Goal: Task Accomplishment & Management: Manage account settings

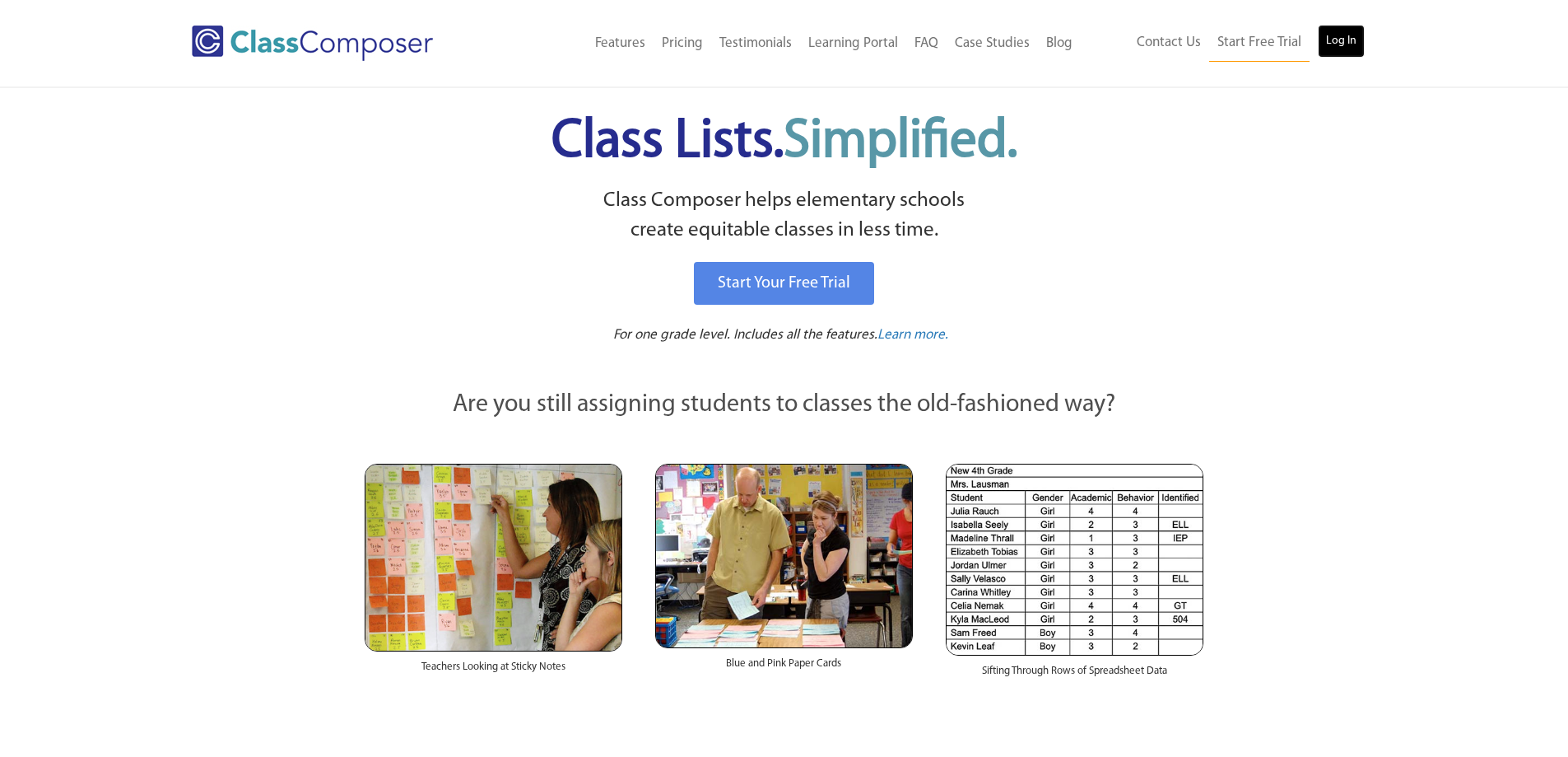
click at [1351, 44] on link "Log In" at bounding box center [1341, 41] width 47 height 33
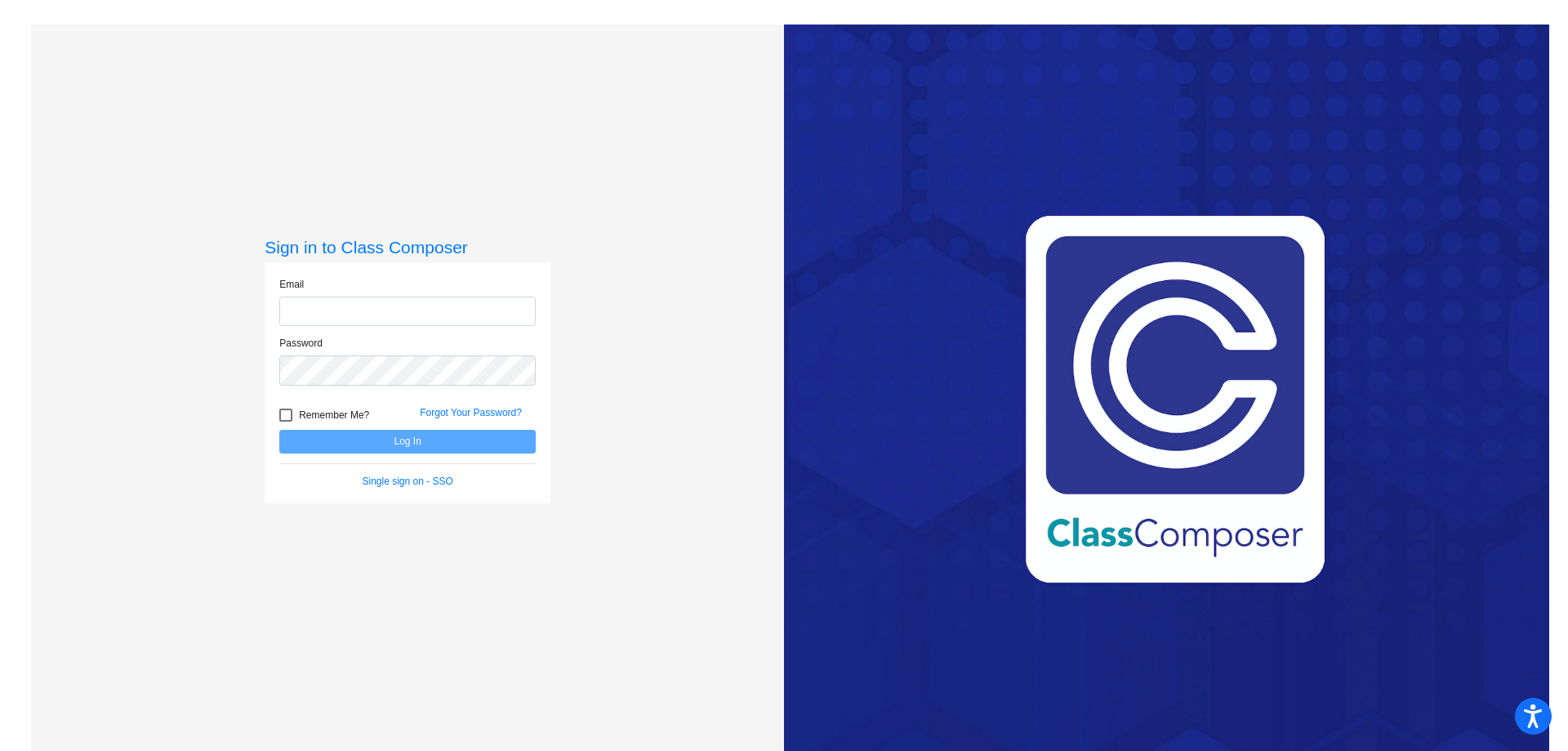
type input "[EMAIL_ADDRESS][DOMAIN_NAME]"
click at [398, 441] on button "Log In" at bounding box center [407, 442] width 257 height 23
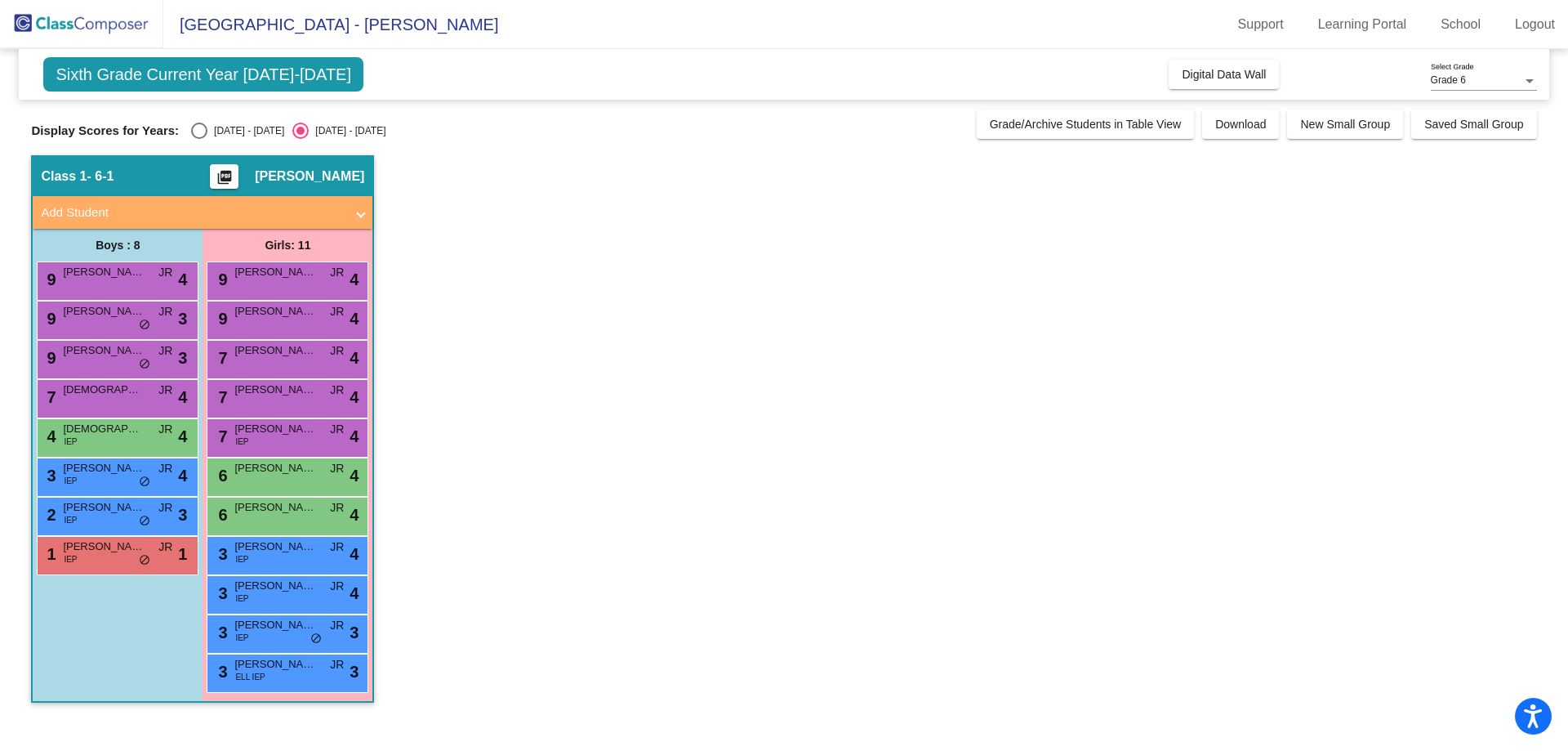
click at [203, 129] on div "Select an option" at bounding box center [199, 130] width 16 height 16
click at [200, 139] on input "[DATE] - [DATE]" at bounding box center [199, 139] width 1 height 1
radio input "true"
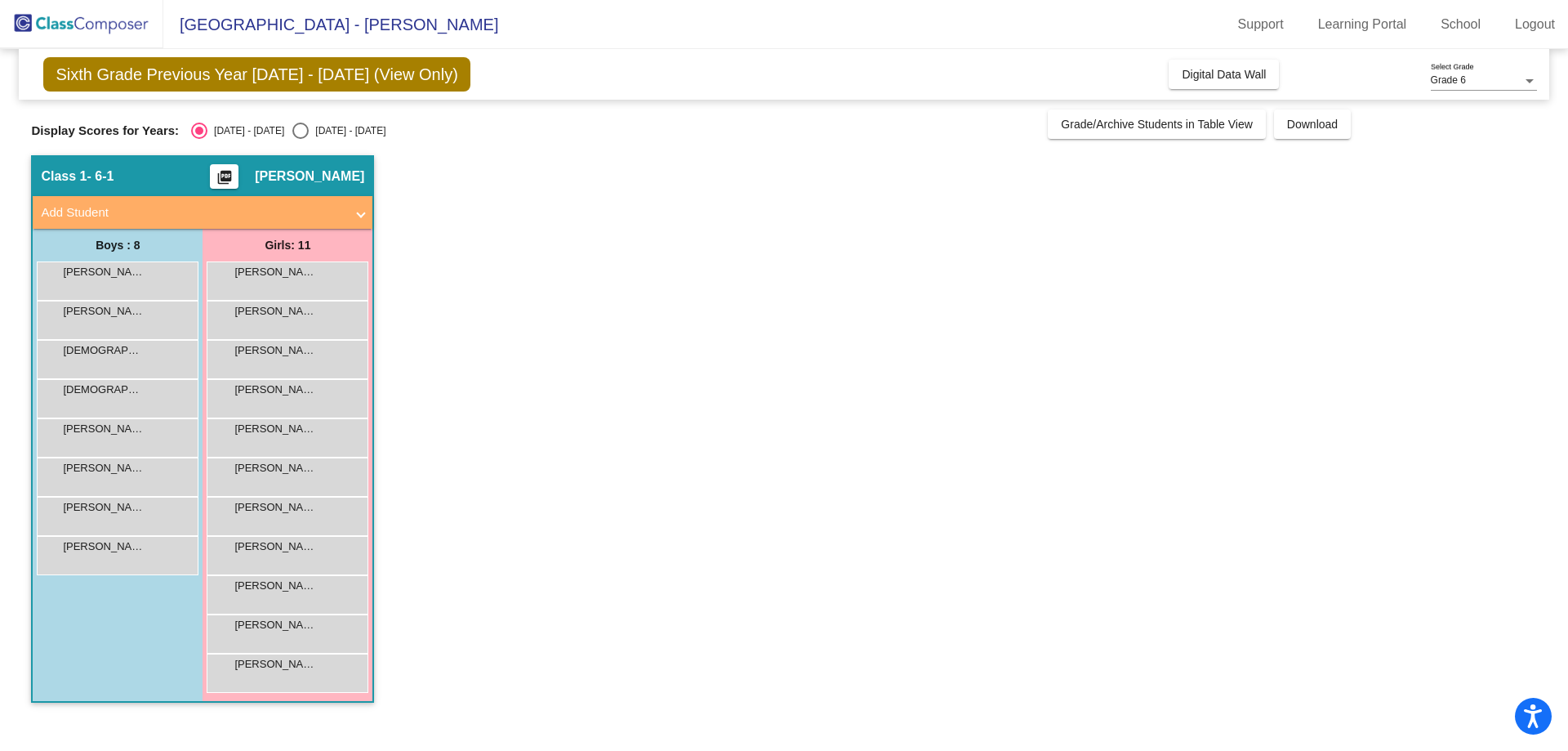
click at [292, 132] on div "Select an option" at bounding box center [300, 130] width 16 height 16
click at [299, 139] on input "[DATE] - [DATE]" at bounding box center [299, 139] width 1 height 1
radio input "true"
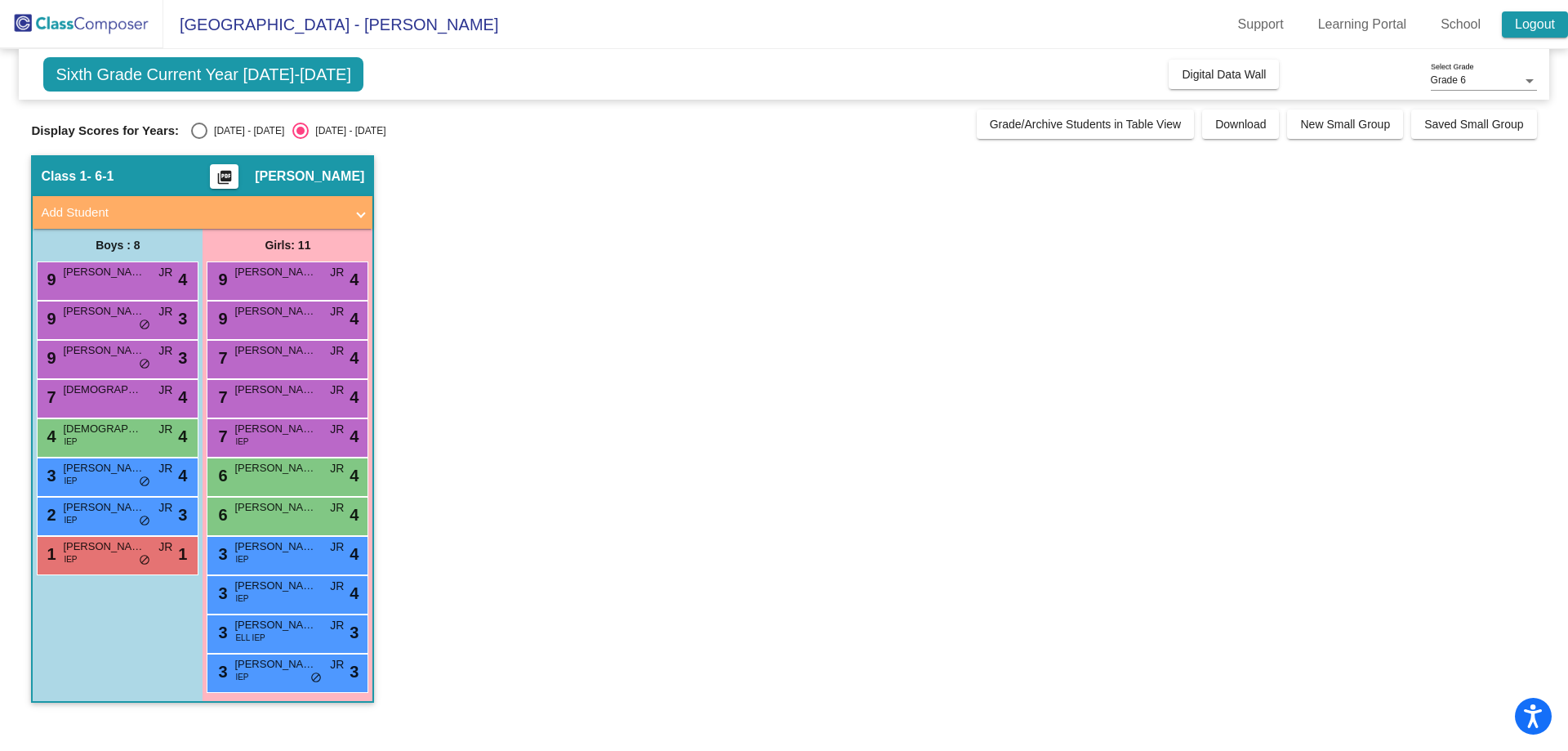
click at [1529, 32] on link "Logout" at bounding box center [1535, 24] width 66 height 26
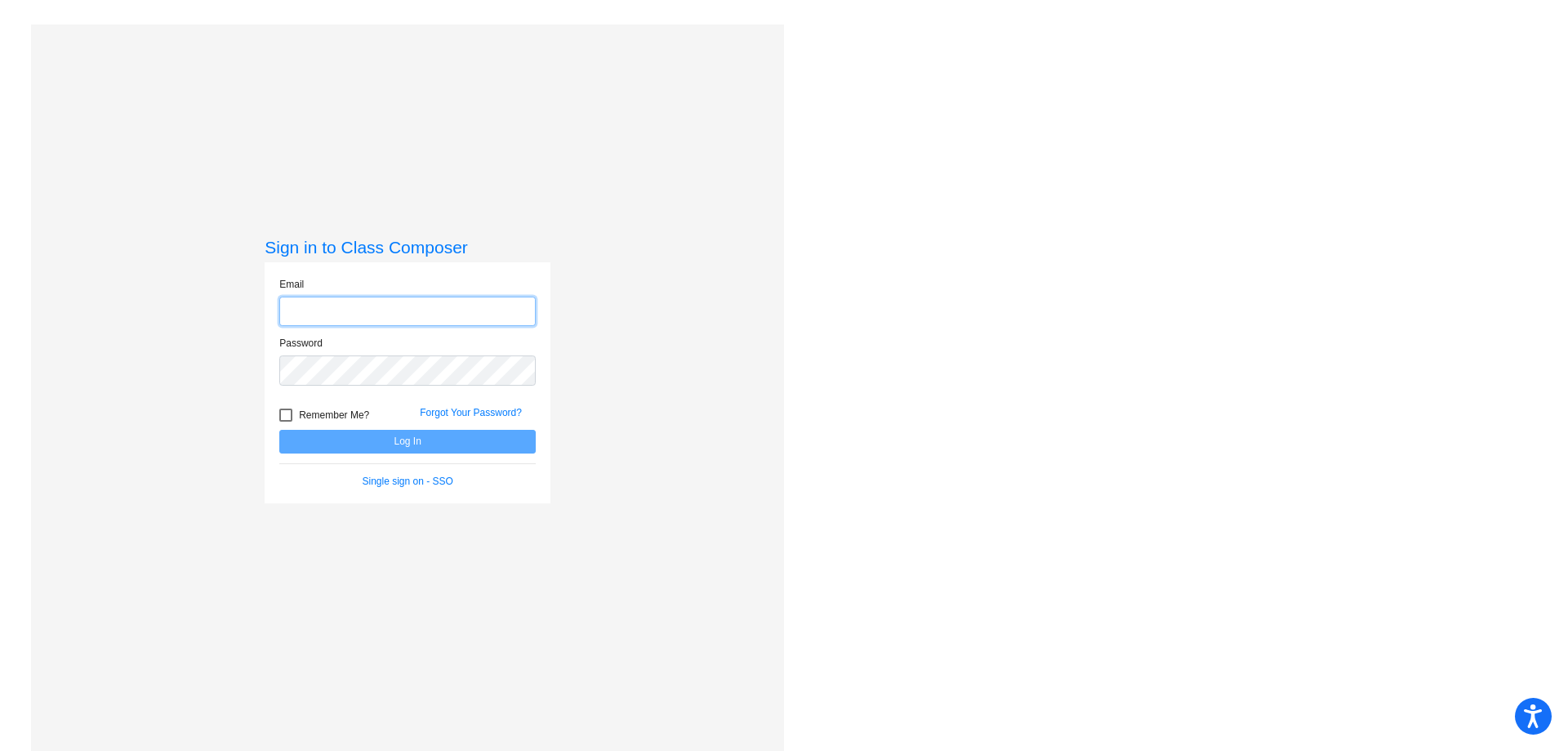
type input "[EMAIL_ADDRESS][DOMAIN_NAME]"
